Goal: Task Accomplishment & Management: Manage account settings

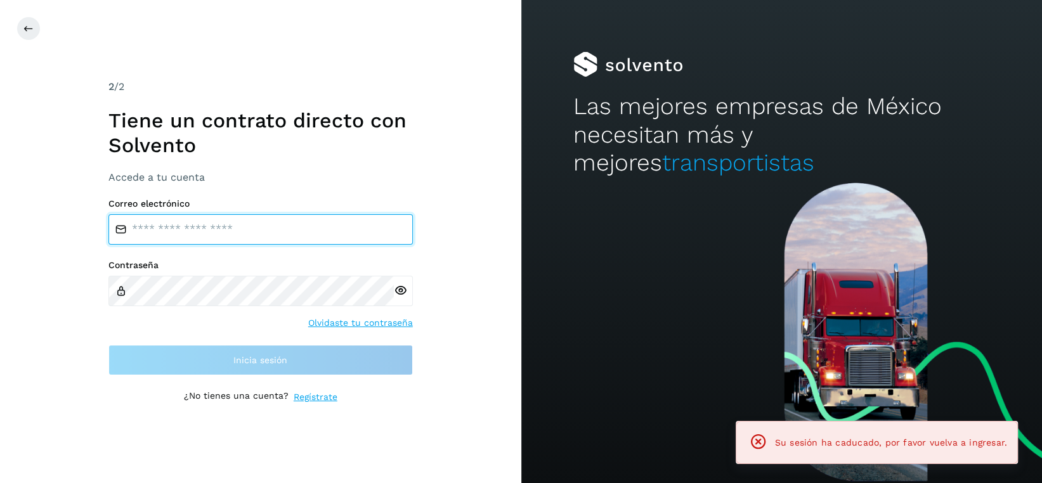
click at [279, 230] on input "email" at bounding box center [260, 229] width 305 height 30
type input "**********"
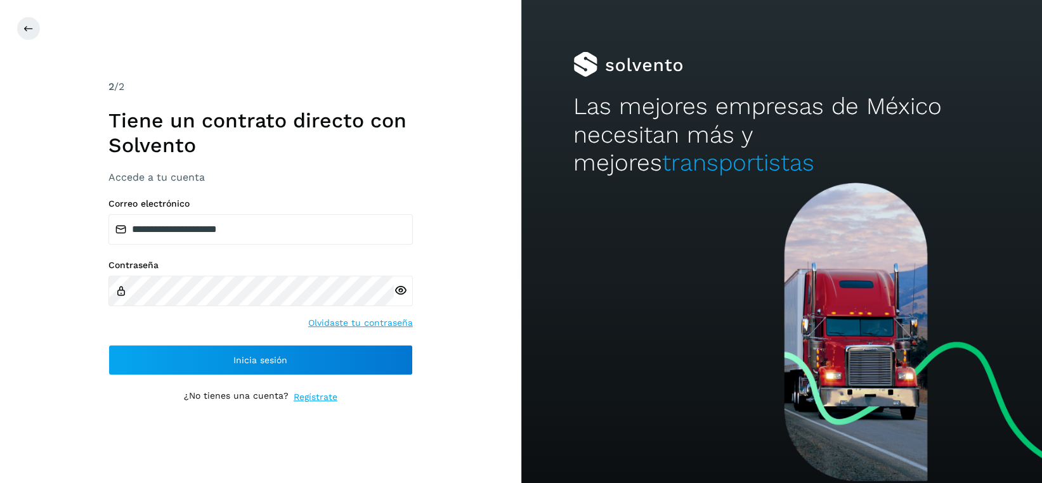
click at [404, 291] on icon at bounding box center [400, 290] width 13 height 13
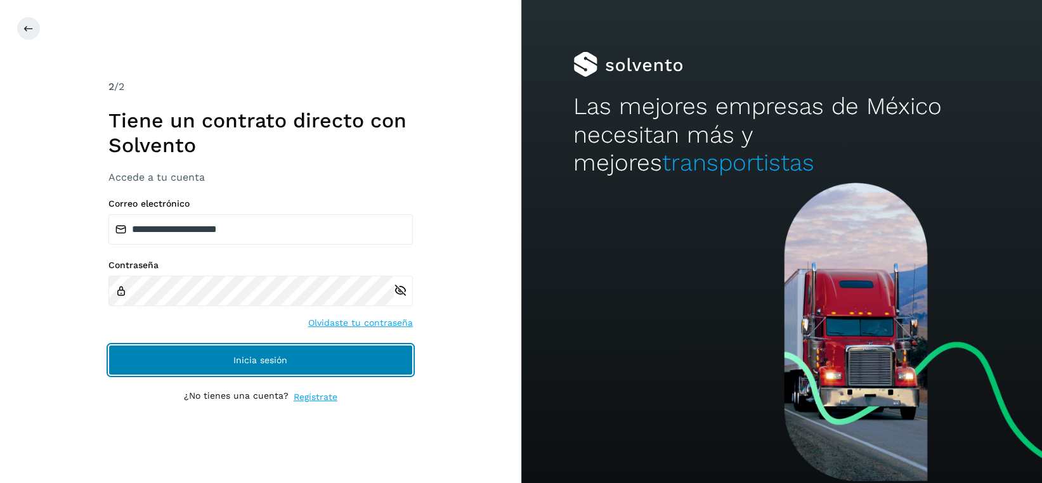
click at [322, 358] on button "Inicia sesión" at bounding box center [260, 360] width 305 height 30
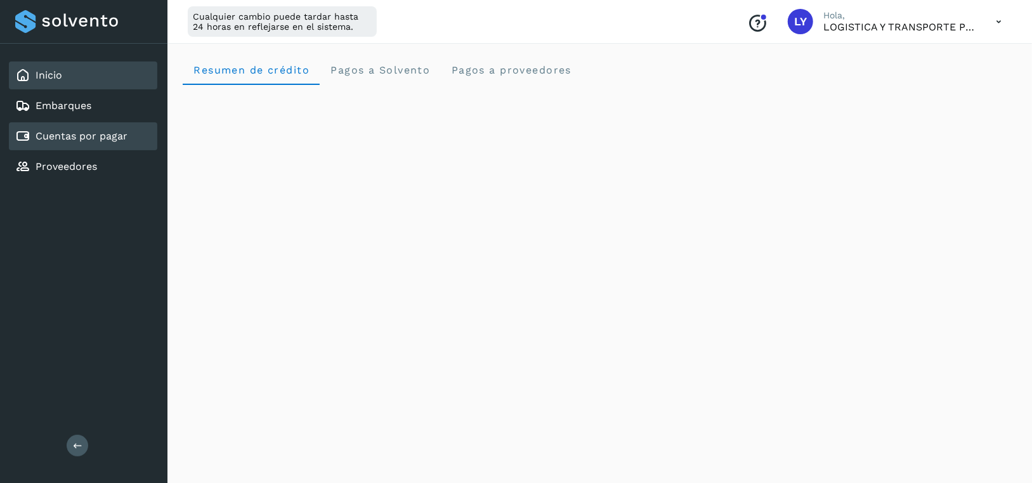
click at [76, 139] on link "Cuentas por pagar" at bounding box center [82, 136] width 92 height 12
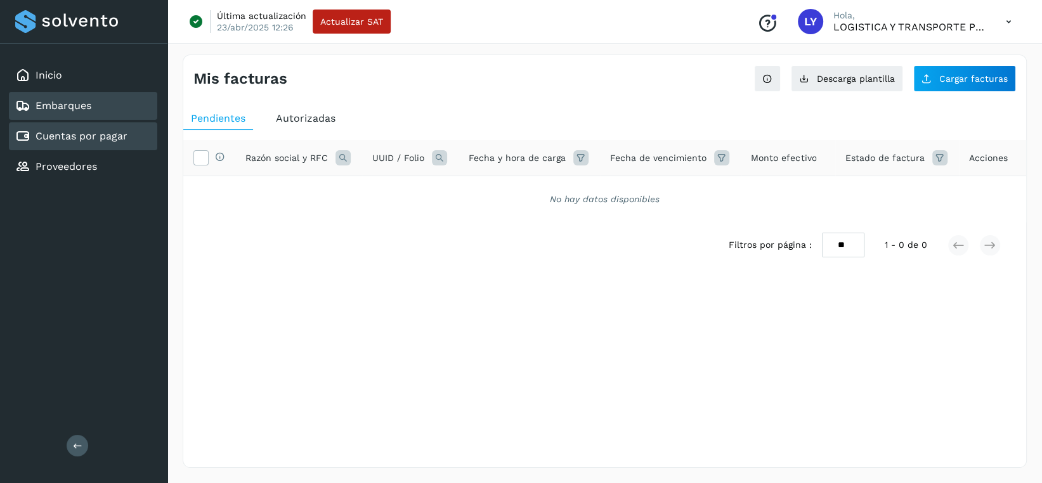
click at [102, 102] on div "Embarques" at bounding box center [83, 106] width 148 height 28
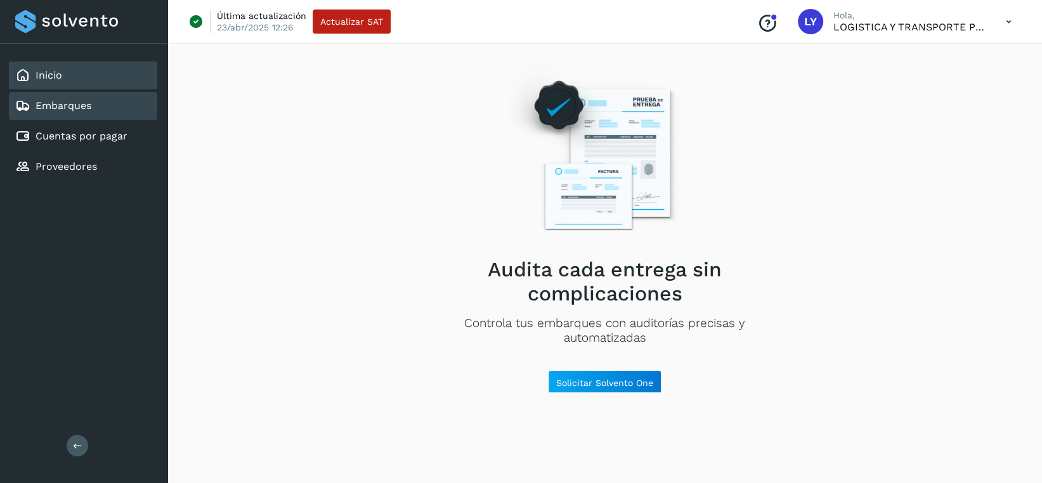
click at [112, 81] on div "Inicio" at bounding box center [83, 76] width 148 height 28
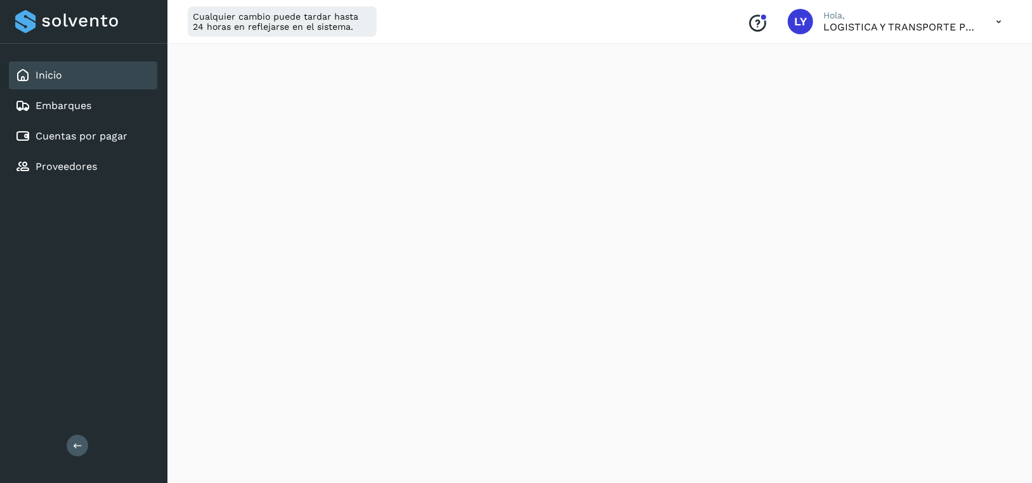
scroll to position [190, 0]
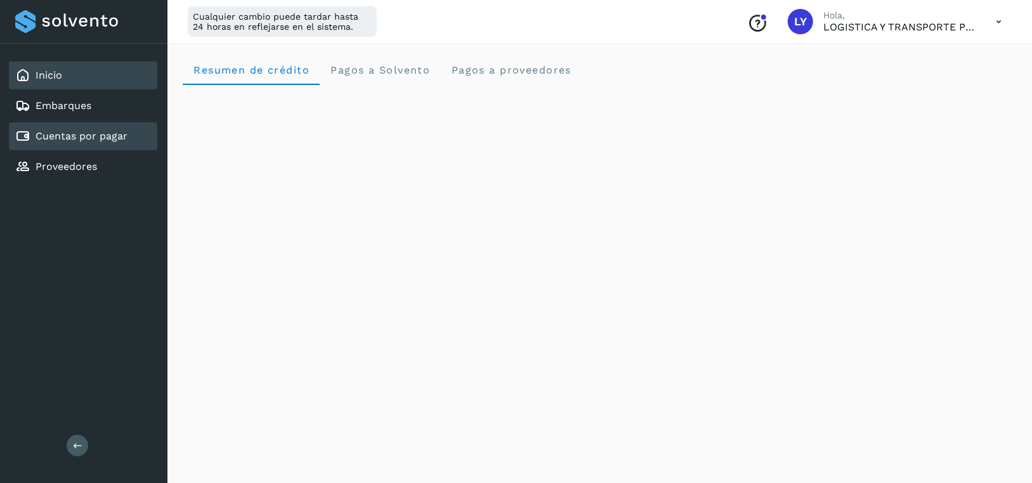
click at [102, 135] on link "Cuentas por pagar" at bounding box center [82, 136] width 92 height 12
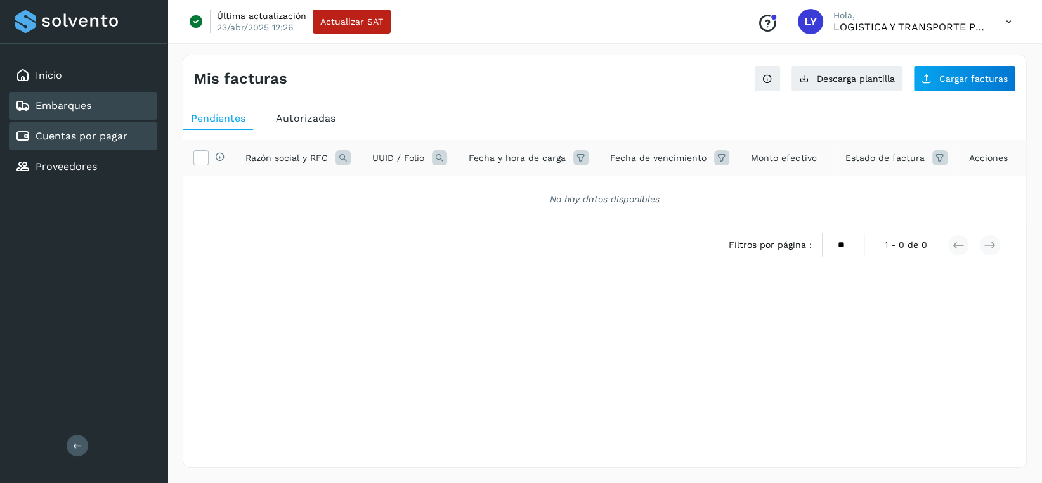
click at [69, 109] on link "Embarques" at bounding box center [64, 106] width 56 height 12
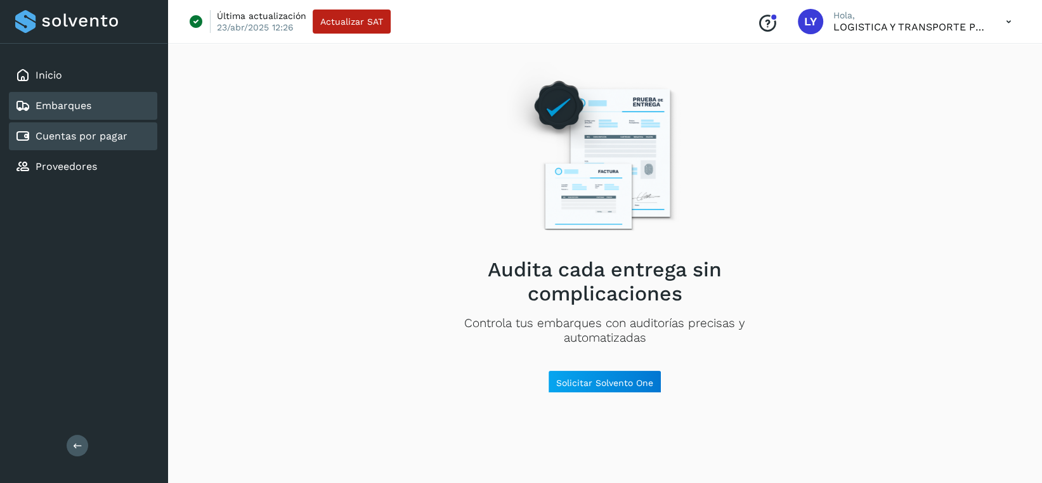
click at [77, 133] on link "Cuentas por pagar" at bounding box center [82, 136] width 92 height 12
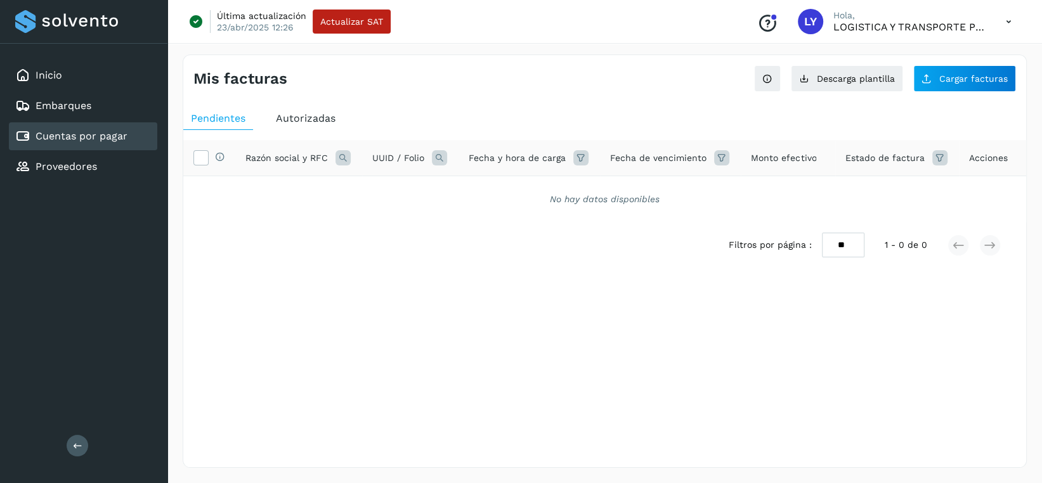
click at [302, 119] on span "Autorizadas" at bounding box center [306, 118] width 60 height 12
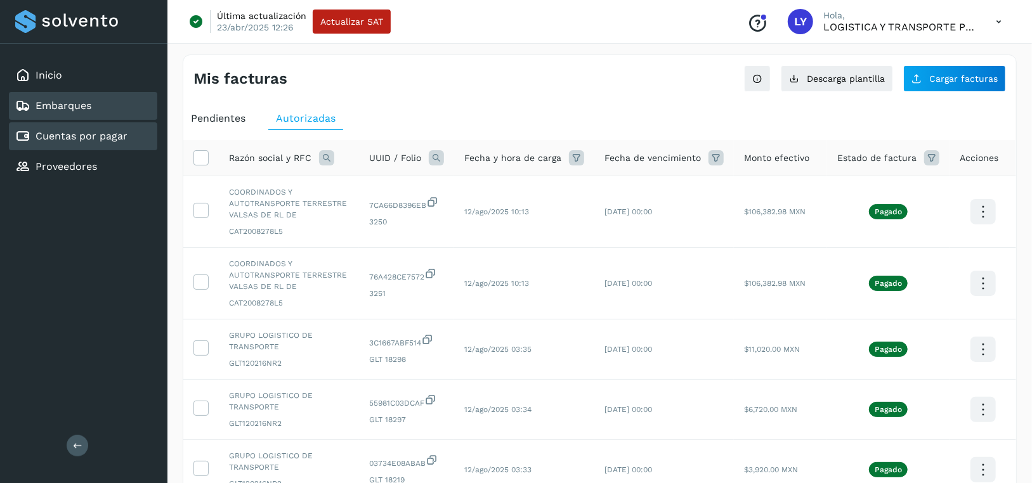
click at [48, 101] on link "Embarques" at bounding box center [64, 106] width 56 height 12
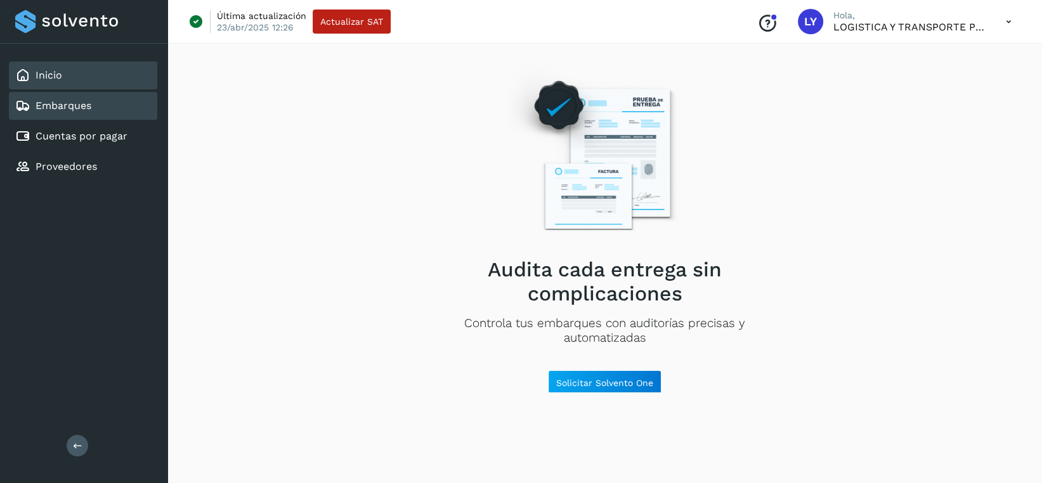
click at [84, 79] on div "Inicio" at bounding box center [83, 76] width 148 height 28
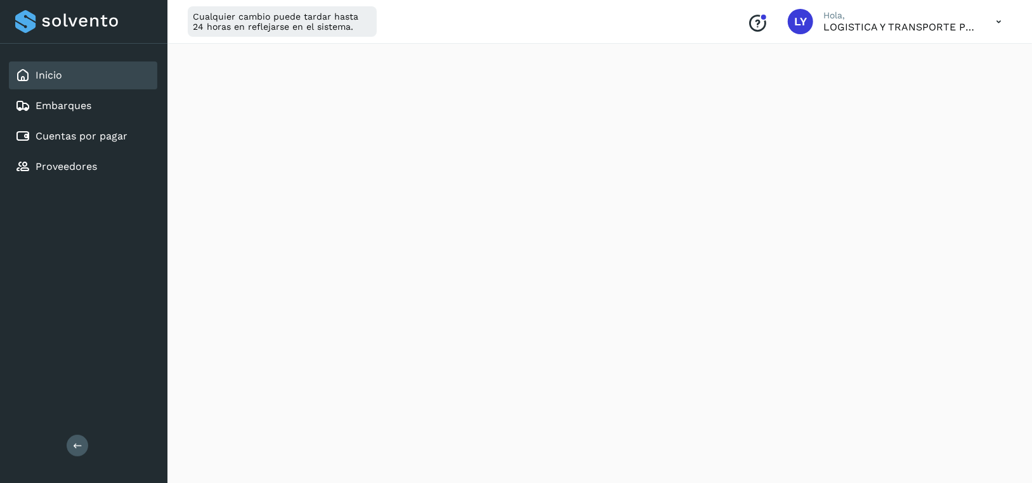
scroll to position [254, 0]
click at [88, 140] on link "Cuentas por pagar" at bounding box center [82, 136] width 92 height 12
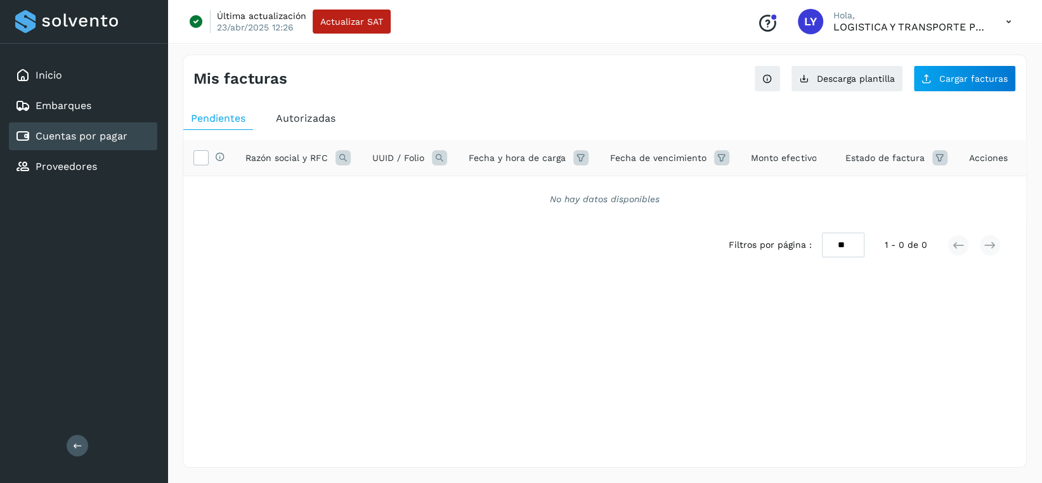
click at [273, 120] on div "Autorizadas" at bounding box center [305, 118] width 75 height 23
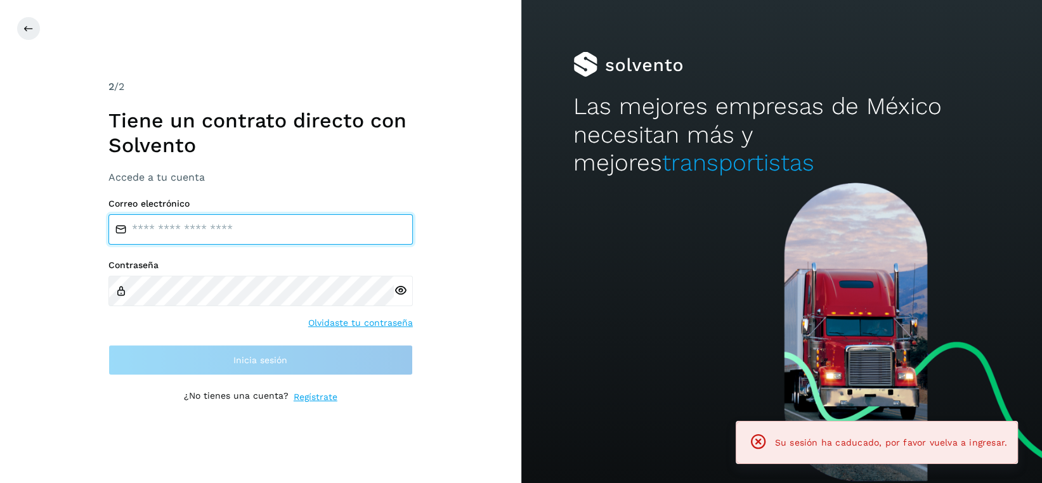
click at [233, 232] on input "email" at bounding box center [260, 229] width 305 height 30
type input "**********"
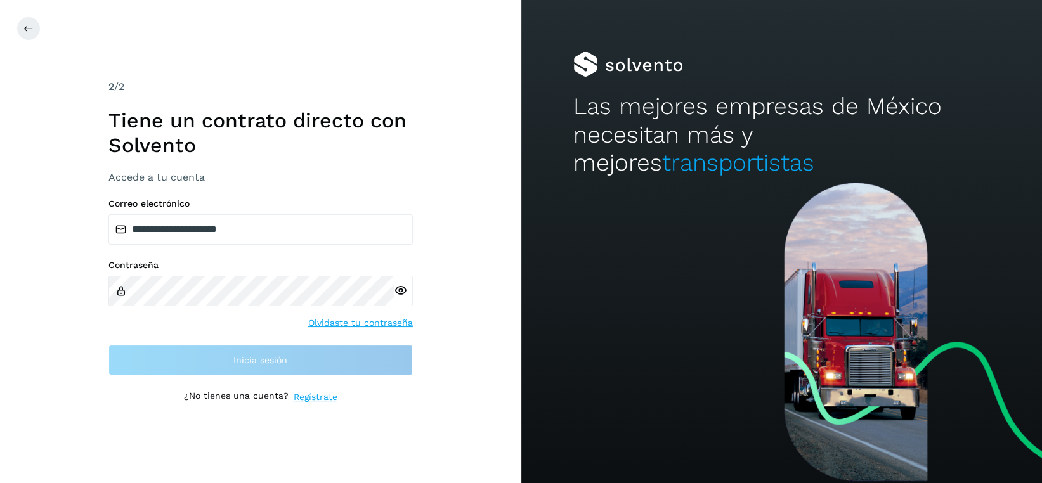
click at [404, 292] on div at bounding box center [403, 291] width 19 height 30
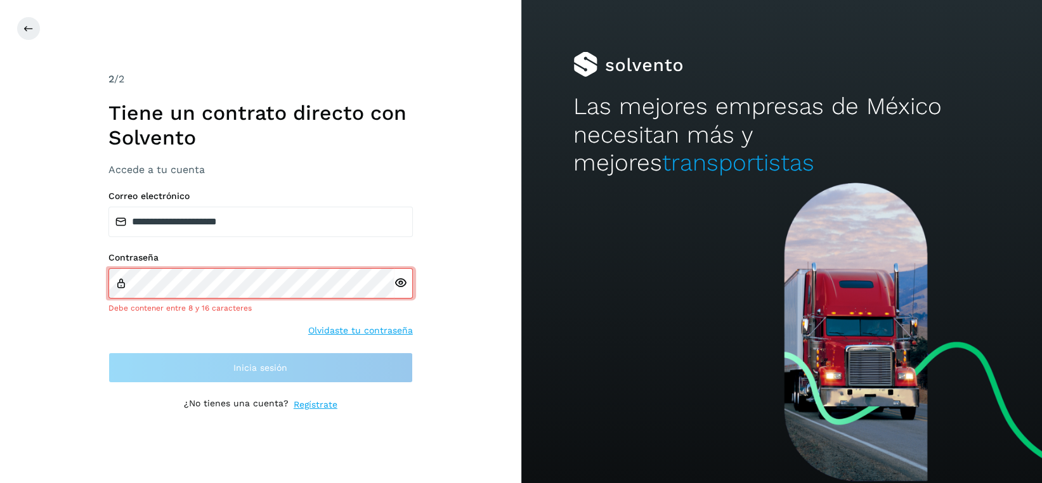
click at [403, 292] on div at bounding box center [403, 283] width 19 height 30
click at [400, 279] on icon at bounding box center [400, 283] width 13 height 13
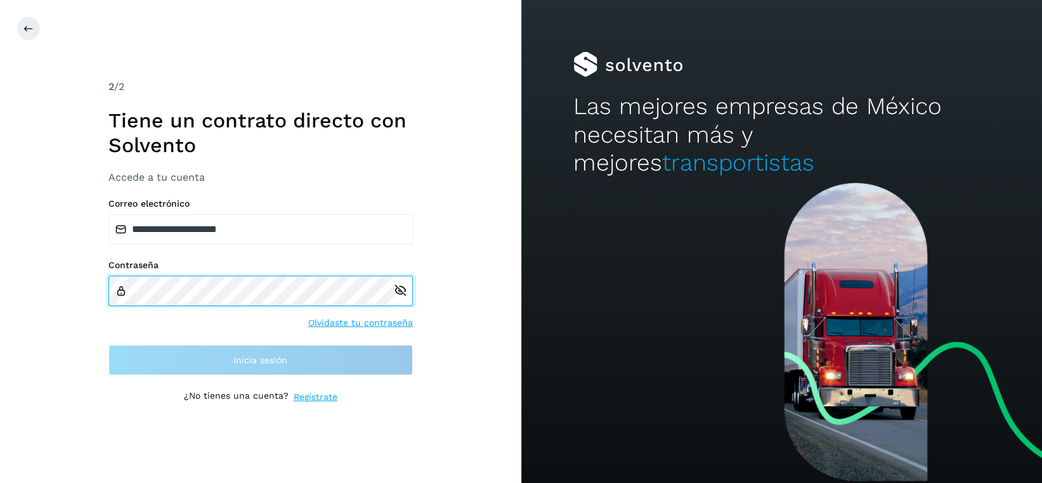
click at [70, 302] on div "**********" at bounding box center [261, 241] width 522 height 483
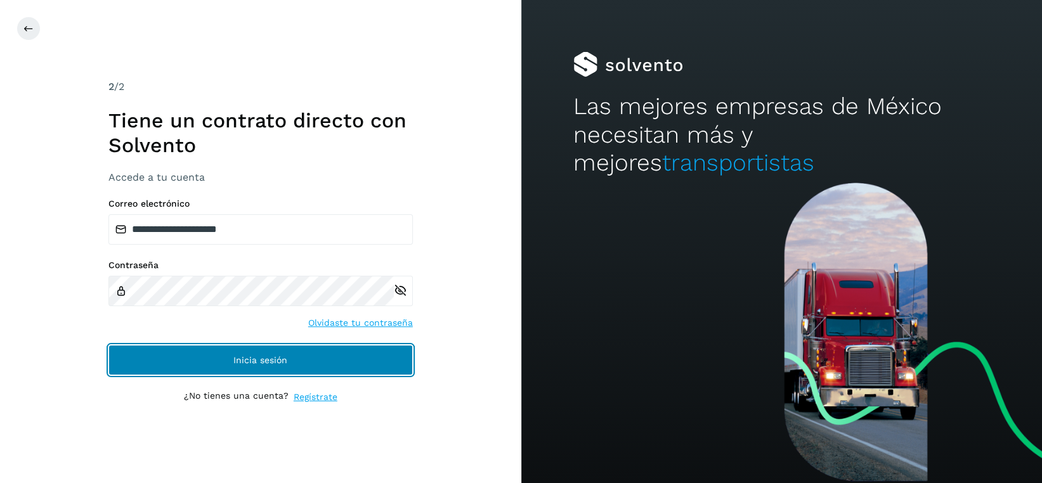
click at [277, 356] on span "Inicia sesión" at bounding box center [260, 360] width 54 height 9
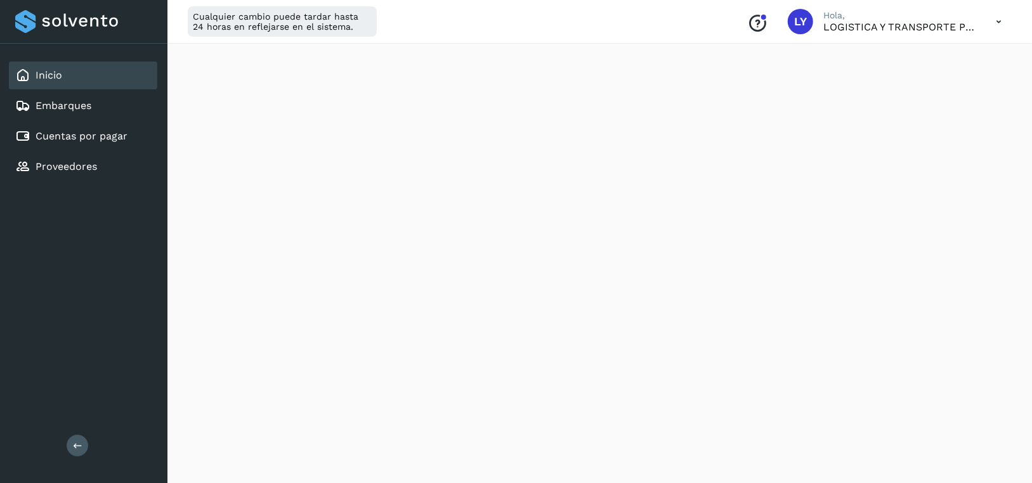
scroll to position [254, 0]
